Goal: Transaction & Acquisition: Purchase product/service

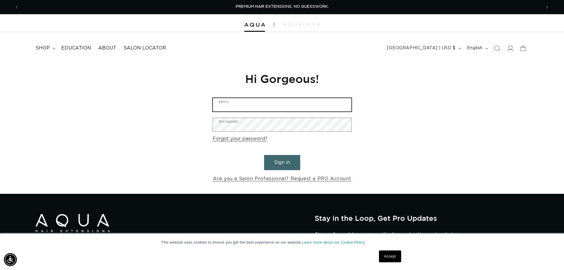
click at [229, 105] on input "Email" at bounding box center [282, 104] width 139 height 13
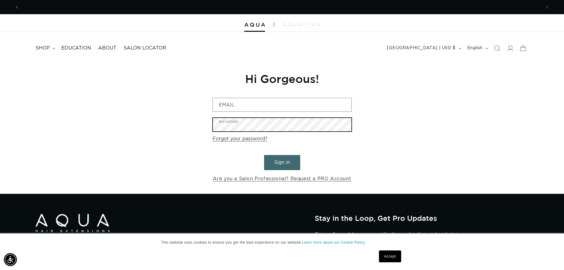
scroll to position [0, 522]
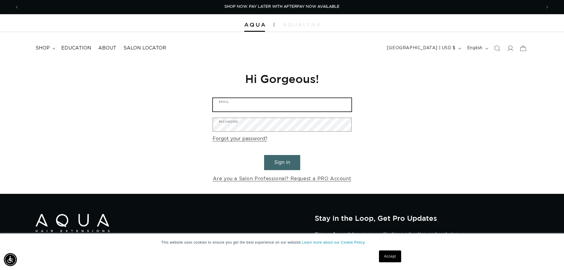
type input "fringeaboutiquesalon@gmail.com"
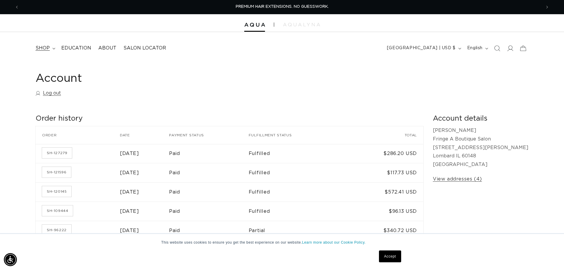
click at [49, 47] on span "shop" at bounding box center [43, 48] width 14 height 6
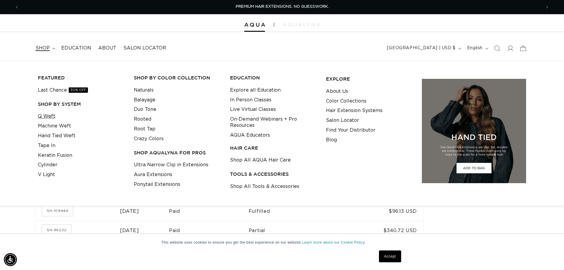
click at [41, 116] on link "Q Weft" at bounding box center [46, 116] width 17 height 10
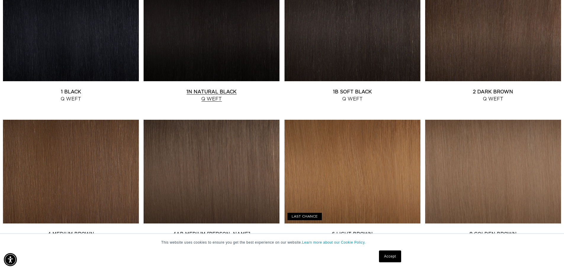
scroll to position [296, 0]
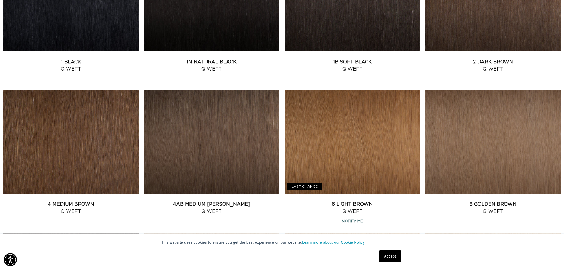
click at [87, 201] on link "4 Medium Brown Q Weft" at bounding box center [71, 208] width 136 height 14
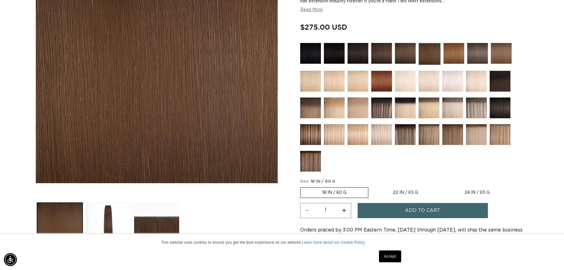
scroll to position [0, 522]
click at [393, 259] on link "Accept" at bounding box center [390, 256] width 22 height 12
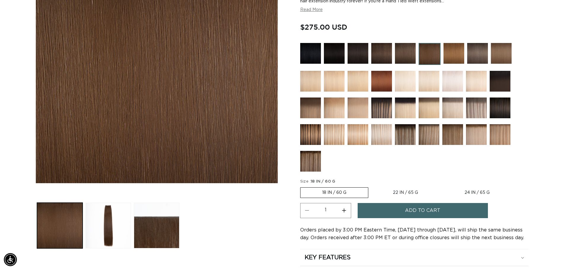
scroll to position [0, 1044]
click at [407, 190] on label "22 IN / 65 G Variant sold out or unavailable" at bounding box center [405, 193] width 68 height 10
click at [372, 186] on input "22 IN / 65 G Variant sold out or unavailable" at bounding box center [371, 186] width 0 height 0
radio input "true"
click at [409, 209] on span "Add to cart" at bounding box center [422, 210] width 35 height 15
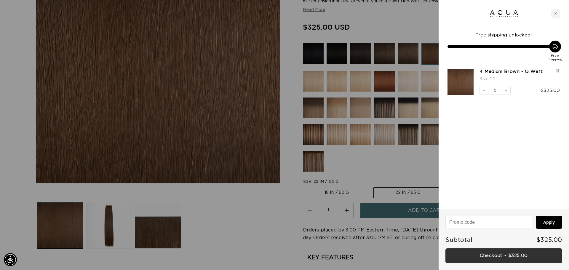
click at [523, 256] on link "Checkout • $325.00" at bounding box center [503, 255] width 117 height 15
